Goal: Find specific page/section

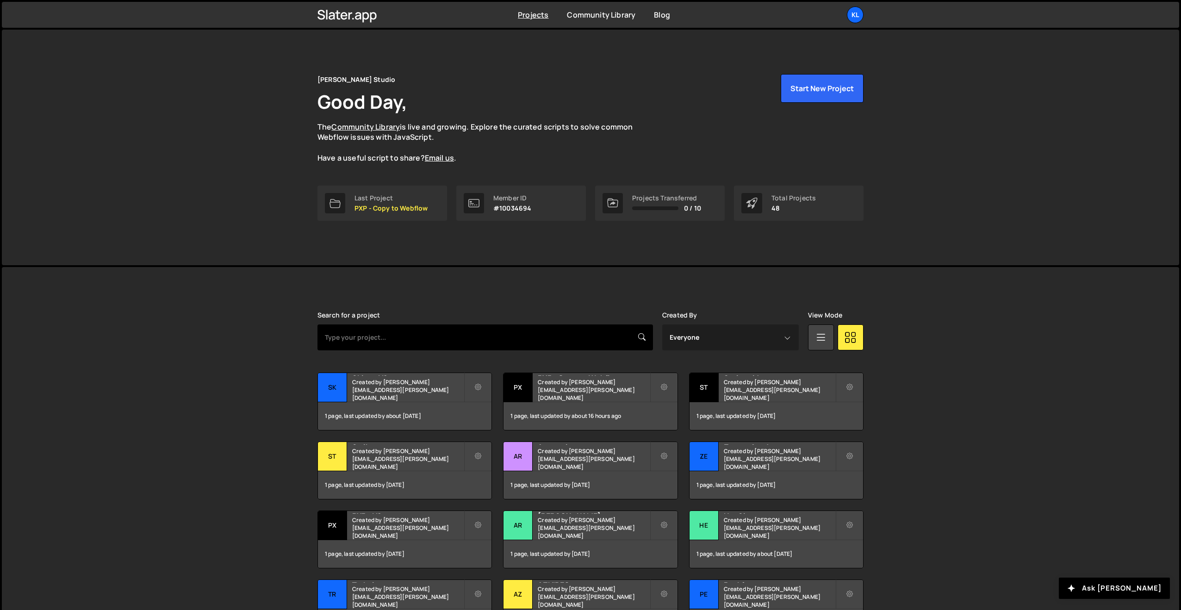
click at [352, 349] on input "text" at bounding box center [485, 337] width 336 height 26
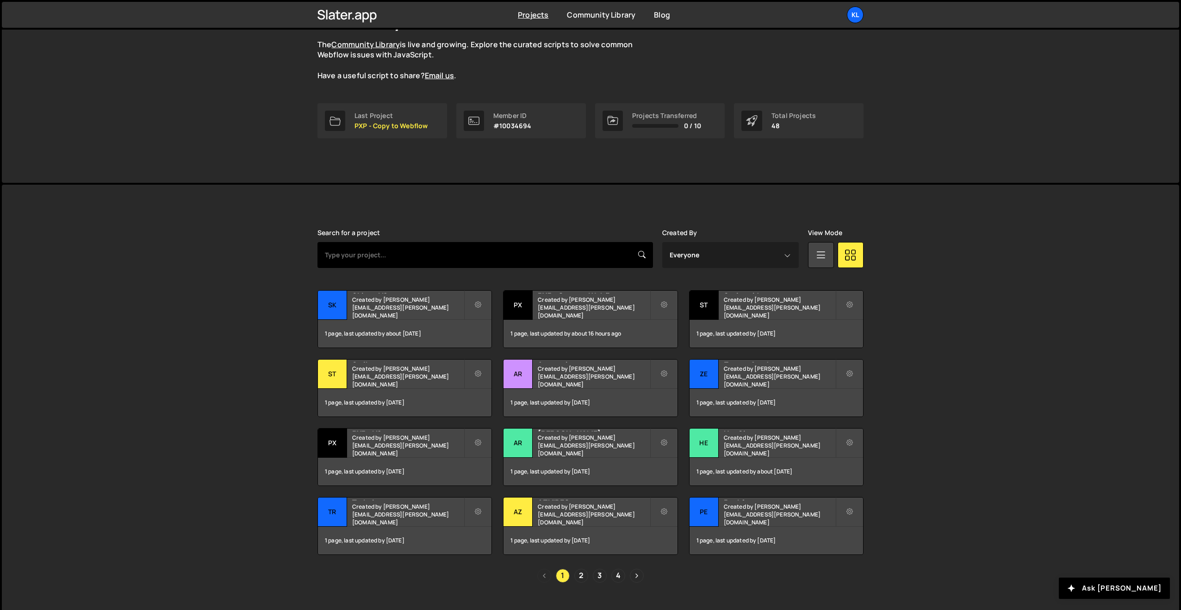
scroll to position [101, 0]
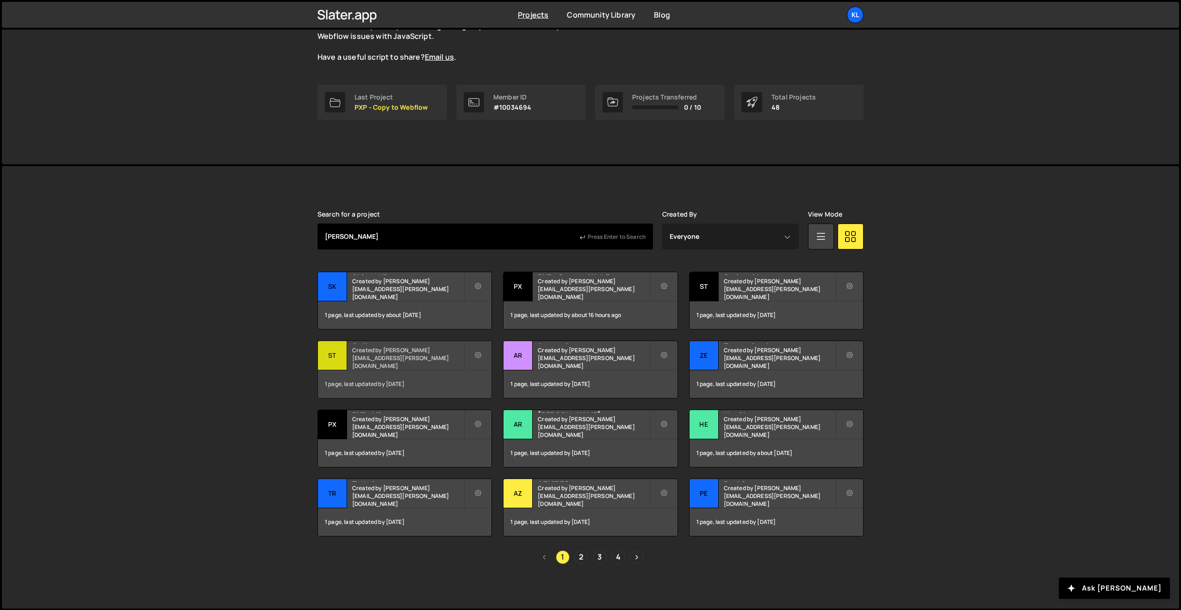
type input "sando"
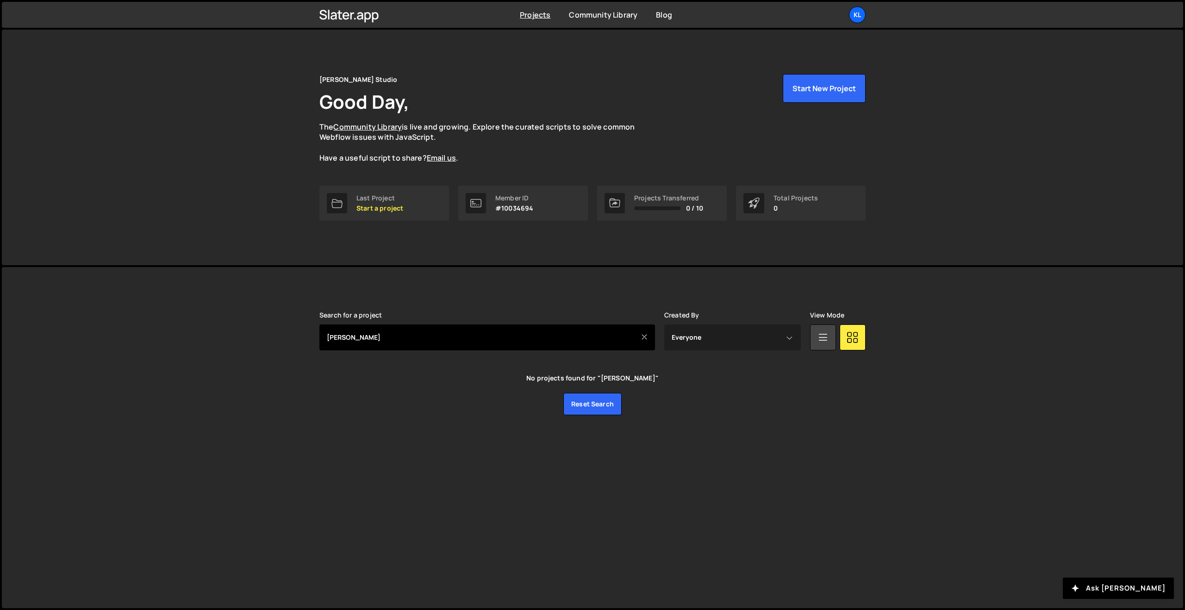
click at [358, 343] on input "sando" at bounding box center [487, 337] width 336 height 26
type input "impact"
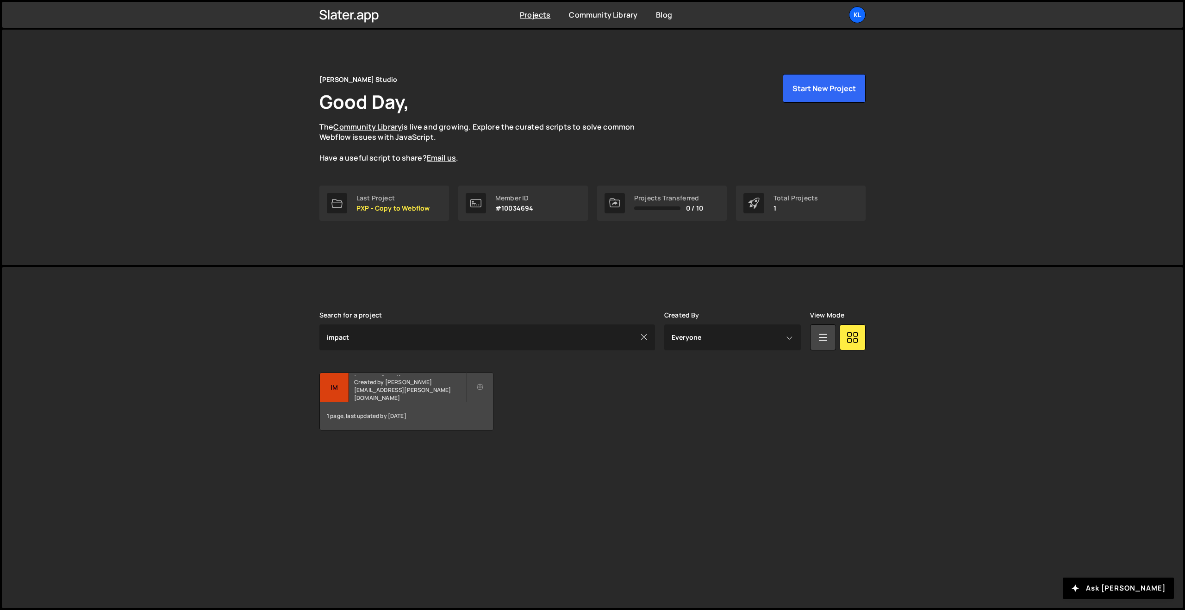
click at [383, 392] on small "Created by clem.deodat@gmail.com" at bounding box center [410, 390] width 112 height 24
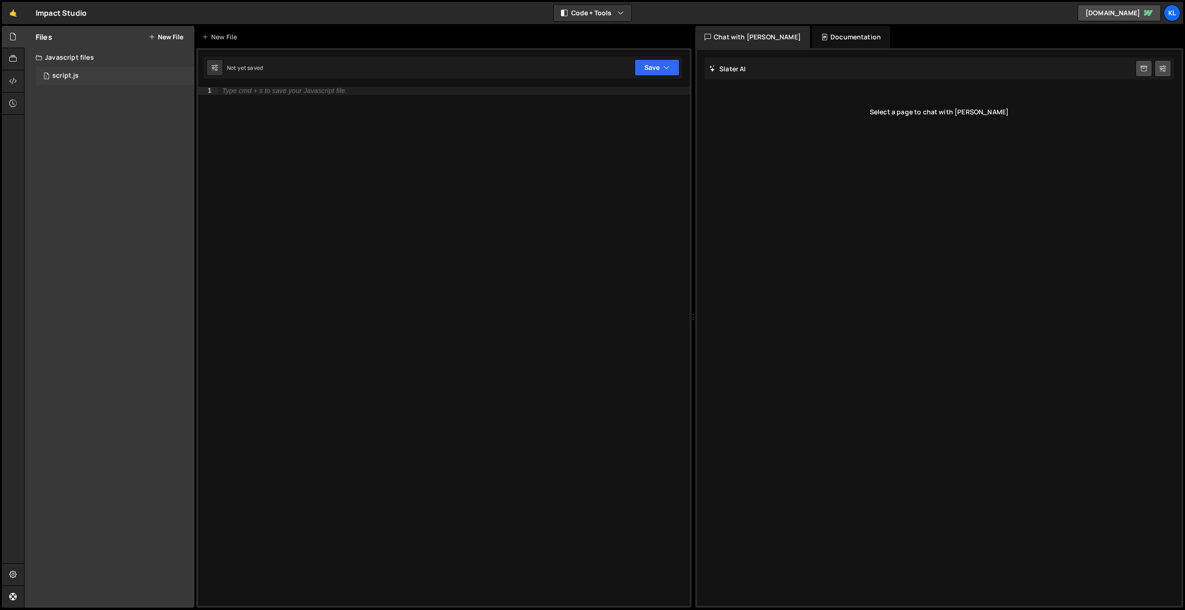
click at [84, 79] on div "1 script.js 0" at bounding box center [115, 76] width 159 height 19
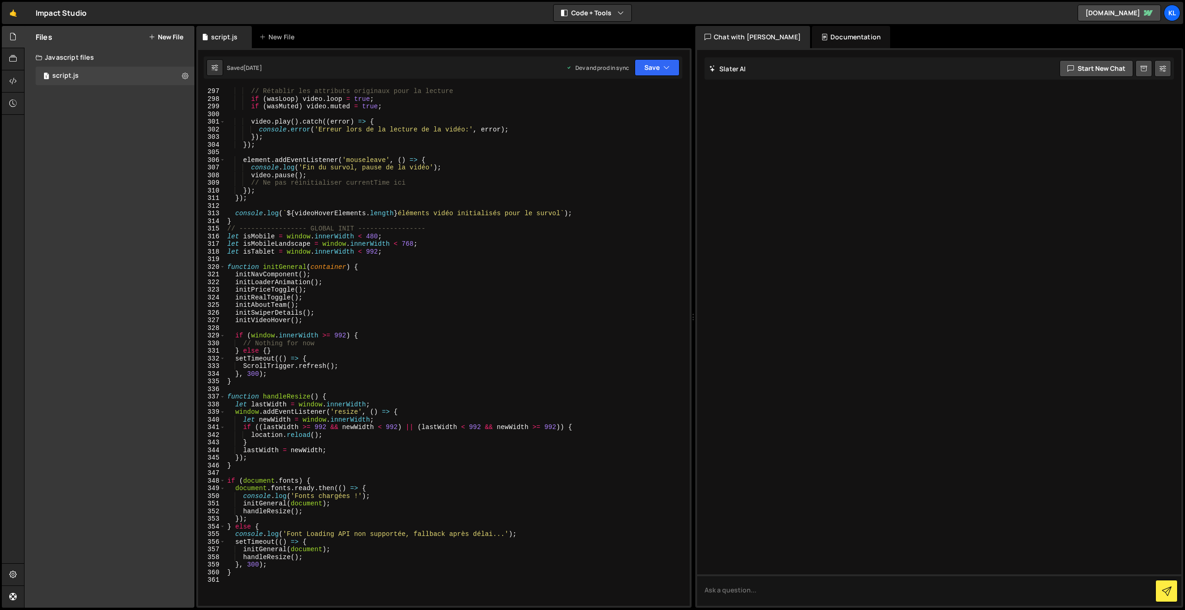
scroll to position [2261, 0]
